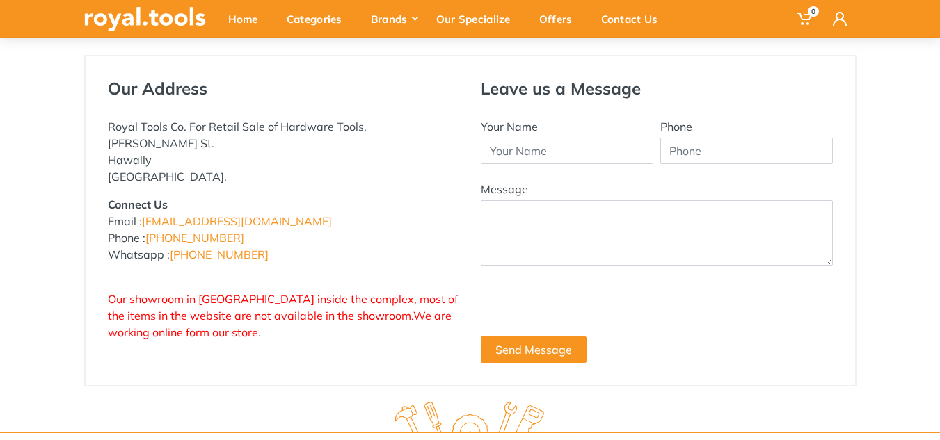
click at [109, 131] on p "Royal Tools Co. For Retail Sale of Hardware Tools. [PERSON_NAME] St. Hawally [G…" at bounding box center [284, 151] width 352 height 67
drag, startPoint x: 109, startPoint y: 131, endPoint x: 175, endPoint y: 131, distance: 66.8
click at [175, 131] on p "Royal Tools Co. For Retail Sale of Hardware Tools. Abdullah Al-Othman St. Hawal…" at bounding box center [284, 151] width 352 height 67
